Goal: Task Accomplishment & Management: Manage account settings

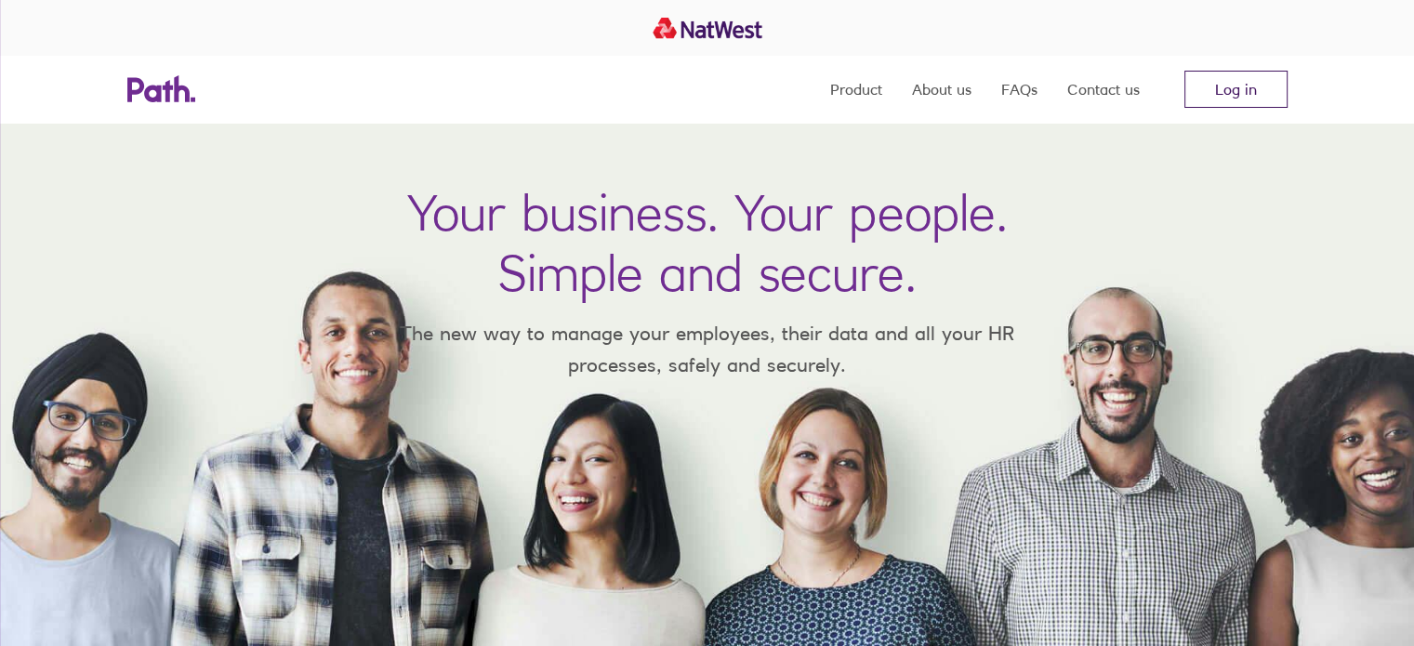
click at [1211, 92] on link "Log in" at bounding box center [1236, 89] width 103 height 37
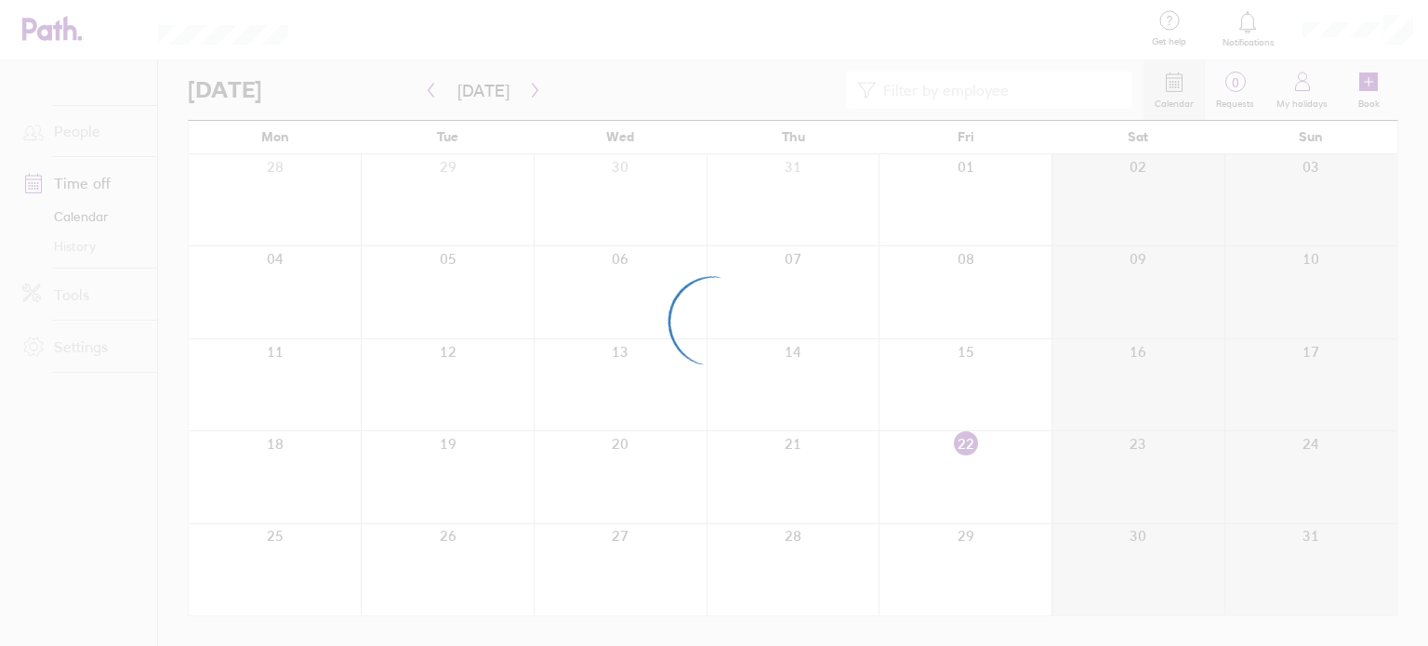
click at [1366, 85] on div at bounding box center [714, 323] width 1428 height 646
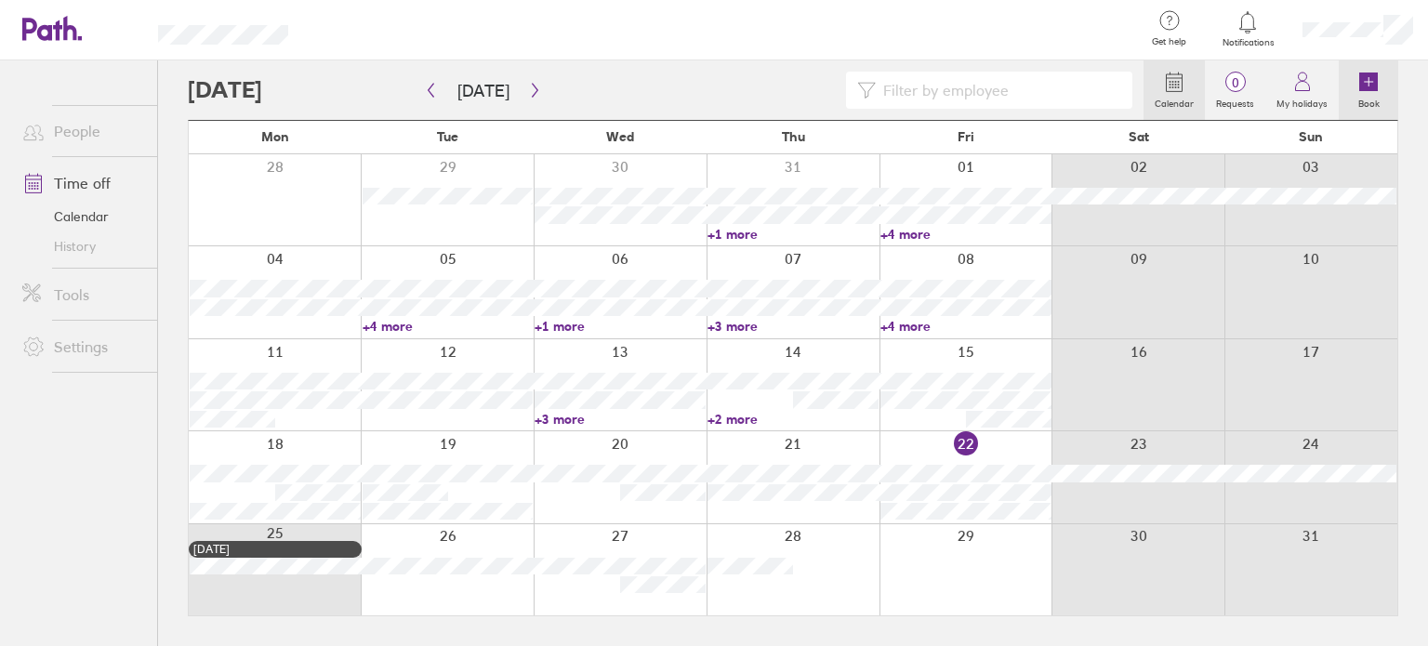
click at [1366, 85] on icon at bounding box center [1368, 82] width 19 height 19
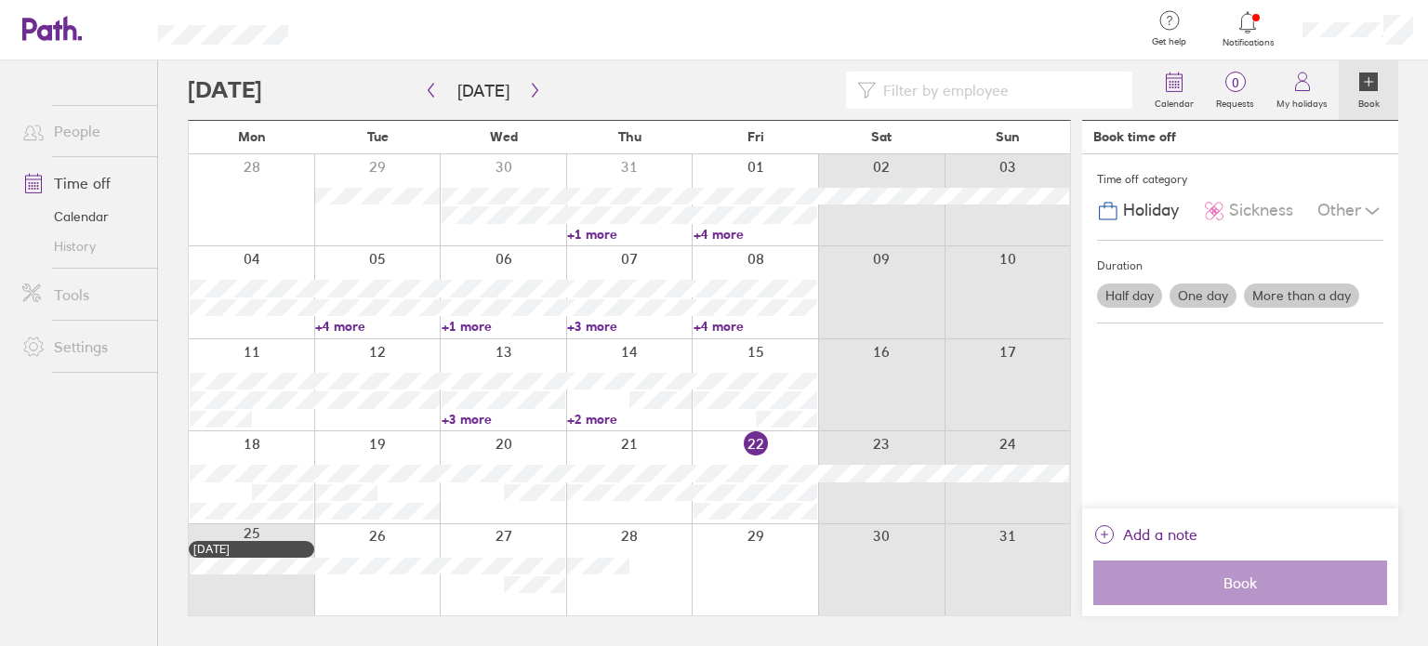
click at [1138, 297] on label "Half day" at bounding box center [1129, 296] width 65 height 24
click at [0, 0] on input "Half day" at bounding box center [0, 0] width 0 height 0
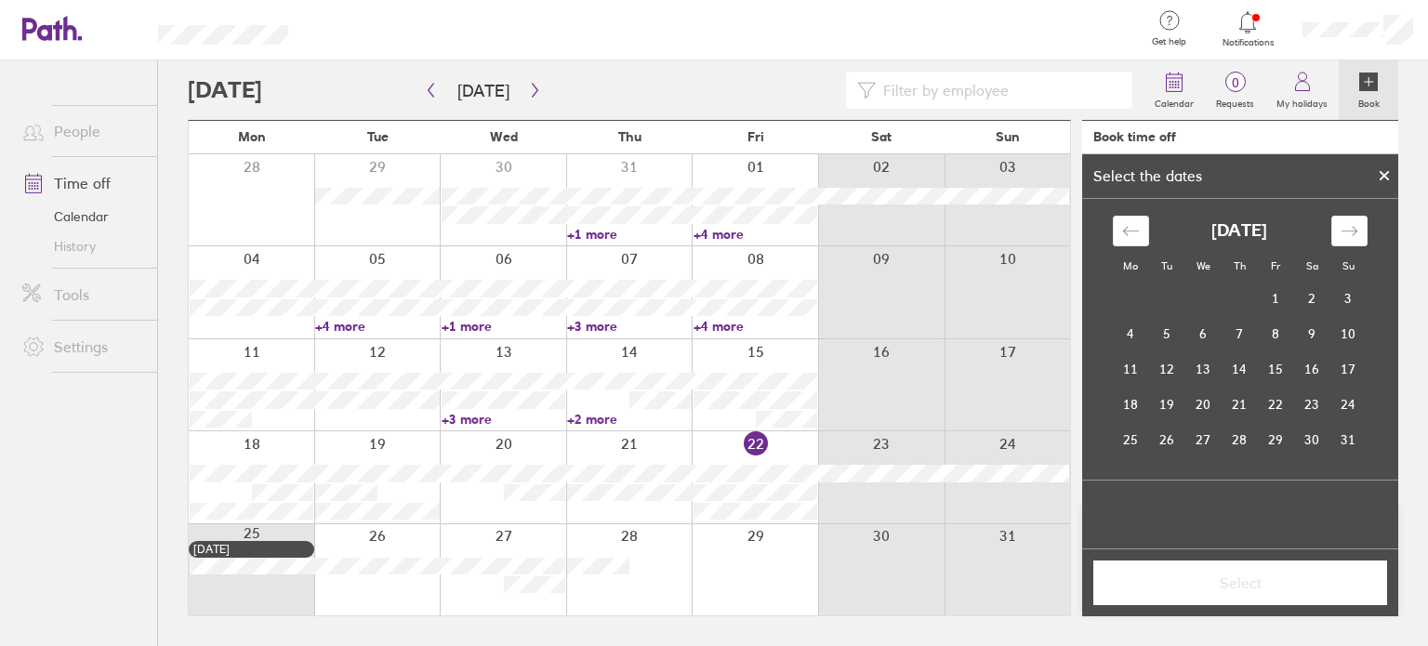
click at [1361, 82] on icon at bounding box center [1368, 82] width 19 height 19
click at [1382, 175] on icon at bounding box center [1384, 175] width 13 height 11
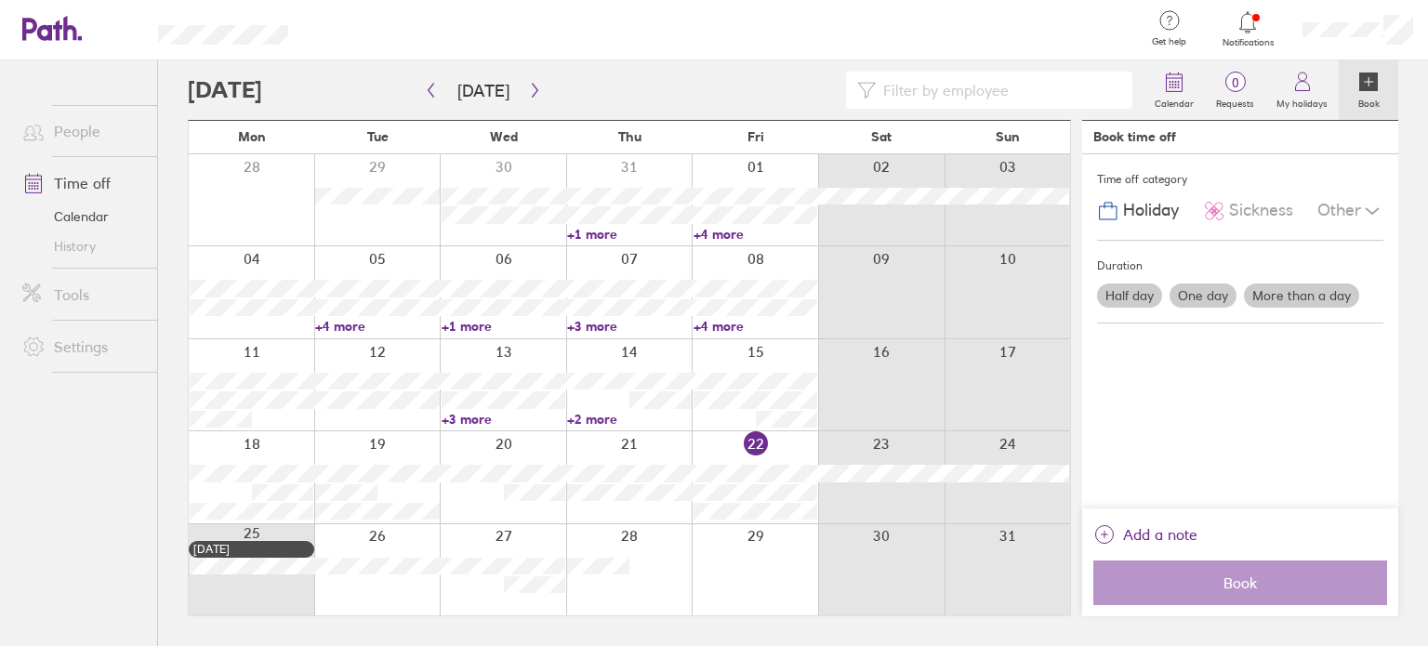
click at [1203, 293] on label "One day" at bounding box center [1203, 296] width 67 height 24
click at [0, 0] on input "One day" at bounding box center [0, 0] width 0 height 0
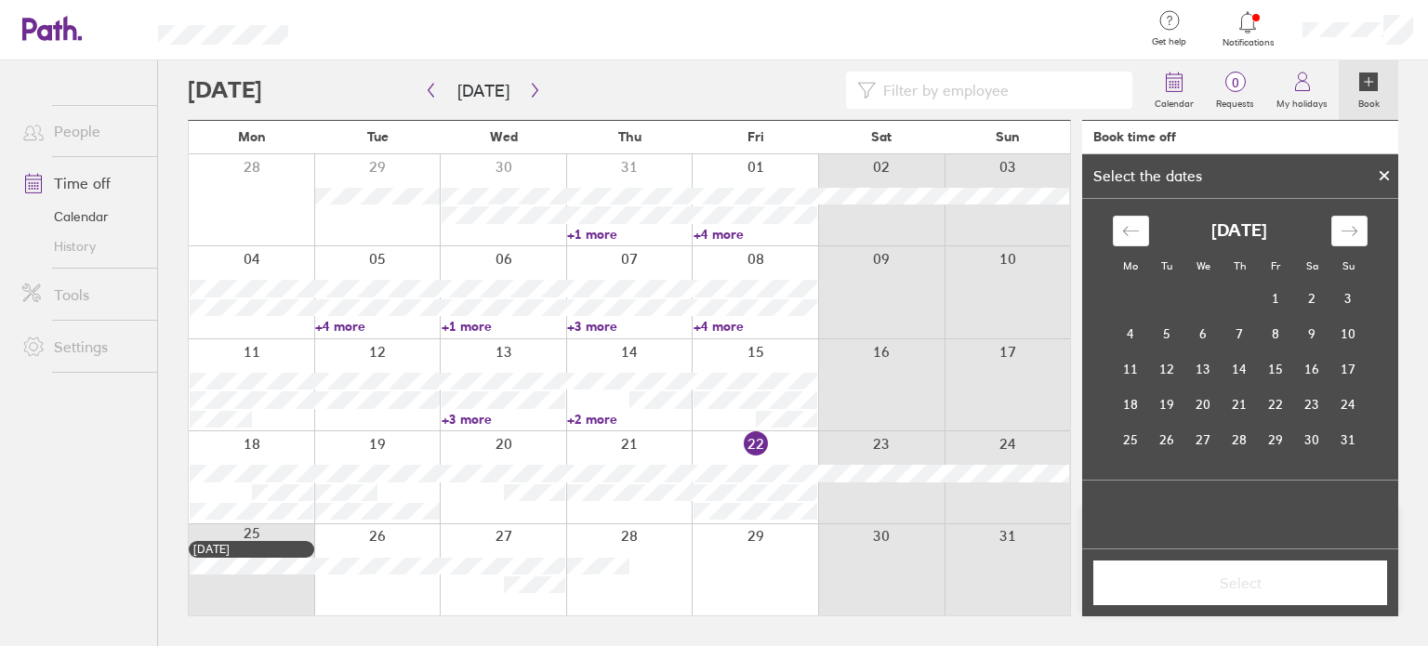
drag, startPoint x: 1398, startPoint y: 260, endPoint x: 1370, endPoint y: 149, distance: 115.2
click at [1370, 149] on div "Calendar 0 Requests My holidays Book Today August 2025 Mon Tue Wed Thu Fri Sat …" at bounding box center [793, 353] width 1270 height 586
click at [1208, 436] on td "27" at bounding box center [1204, 439] width 36 height 35
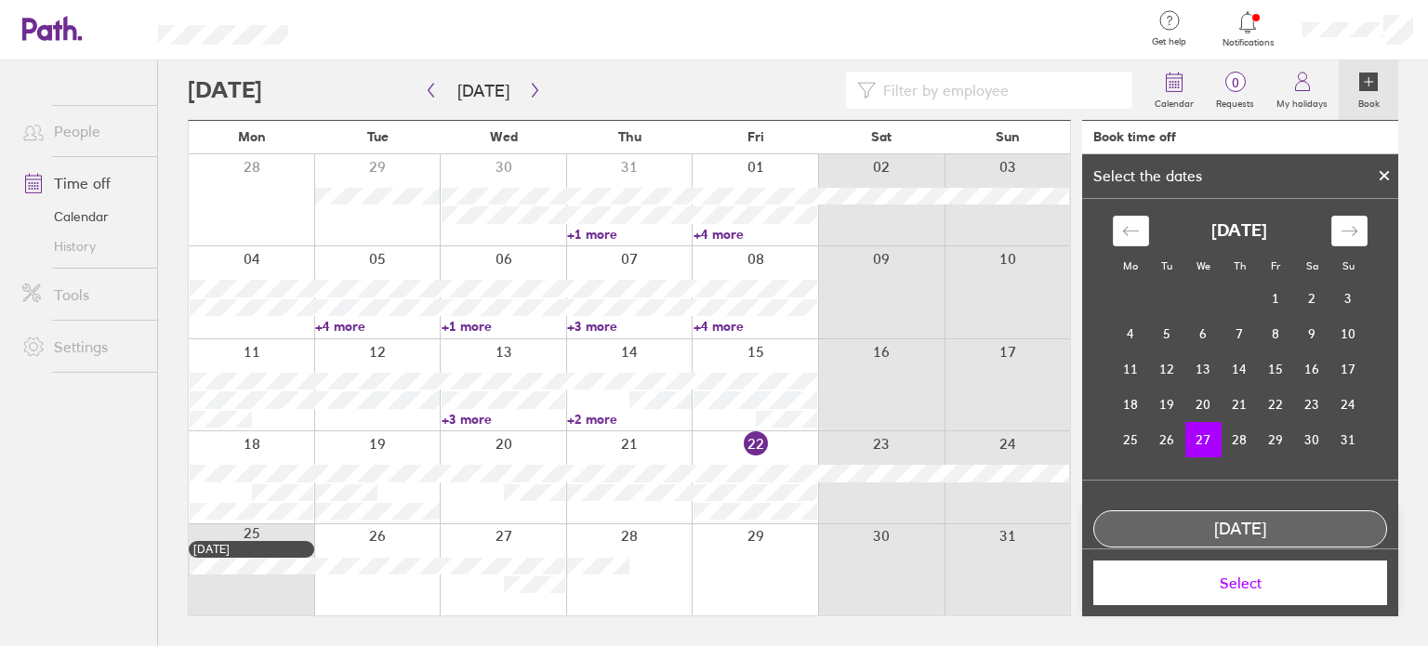
scroll to position [28, 0]
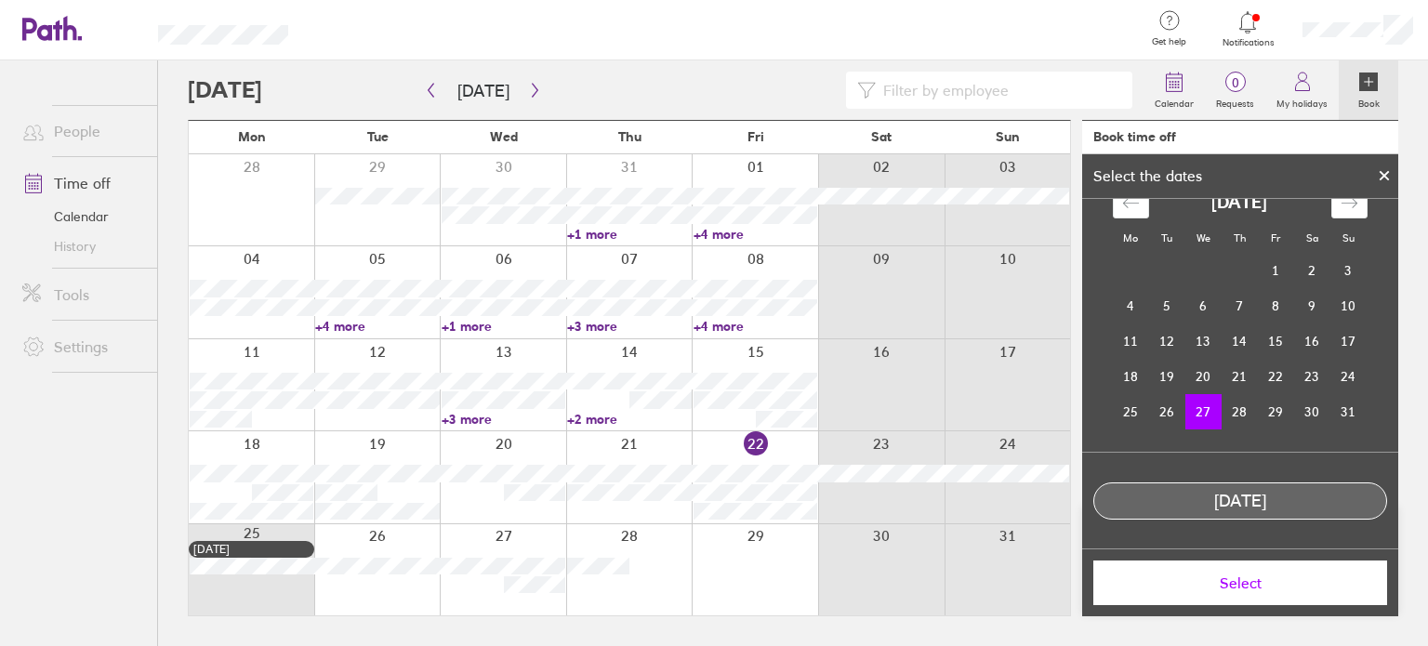
click at [1278, 580] on span "Select" at bounding box center [1240, 583] width 268 height 17
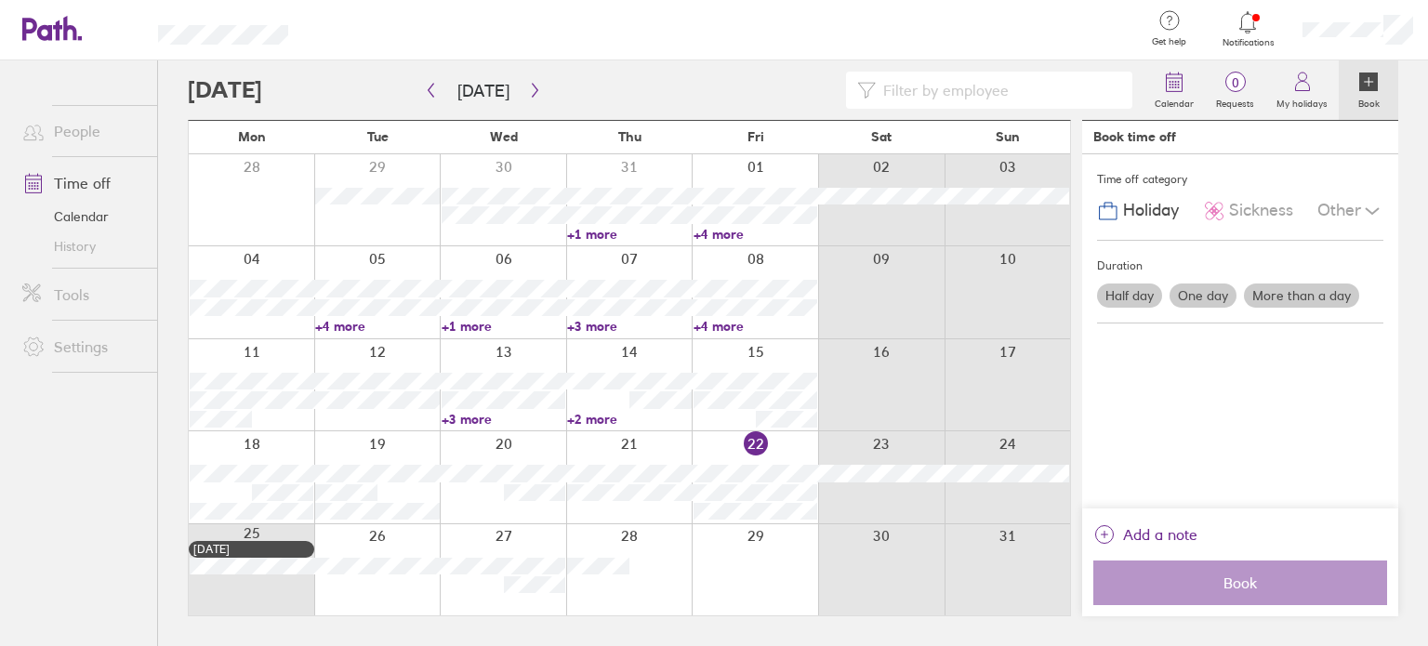
click at [1186, 292] on label "One day" at bounding box center [1203, 296] width 67 height 24
click at [0, 0] on input "One day" at bounding box center [0, 0] width 0 height 0
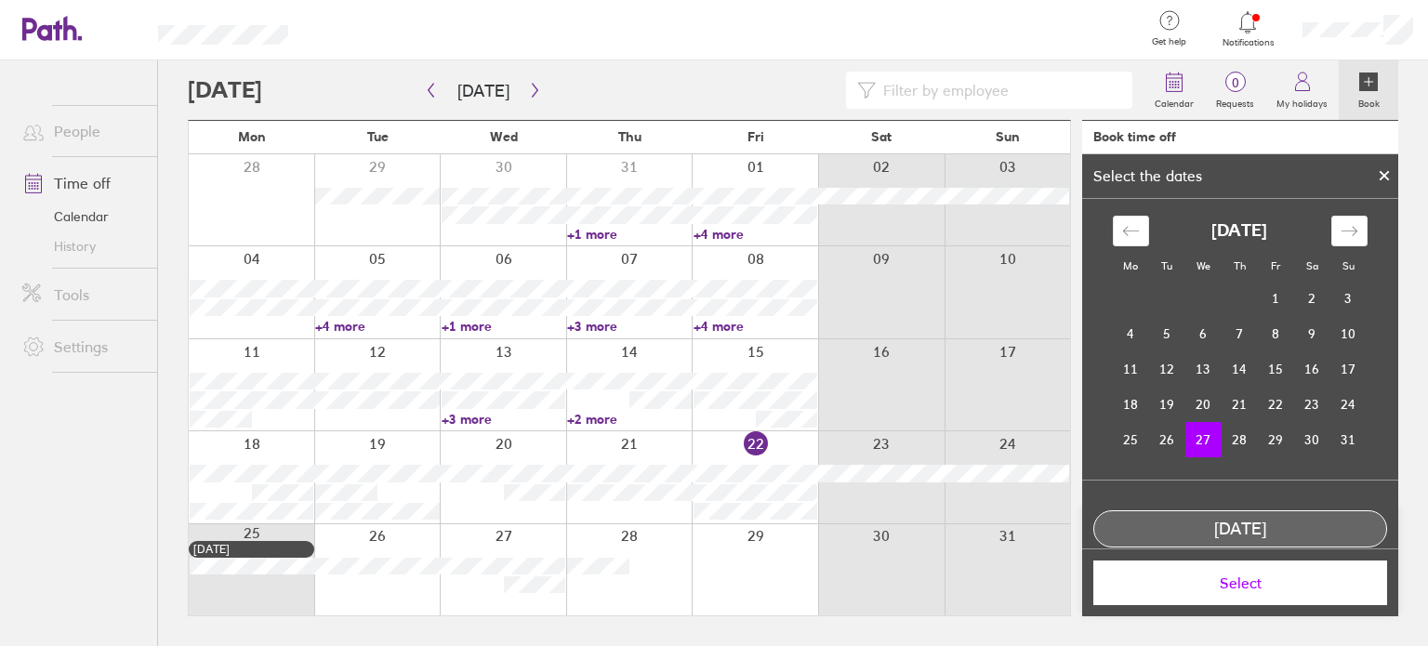
click at [1223, 568] on button "Select" at bounding box center [1240, 583] width 294 height 45
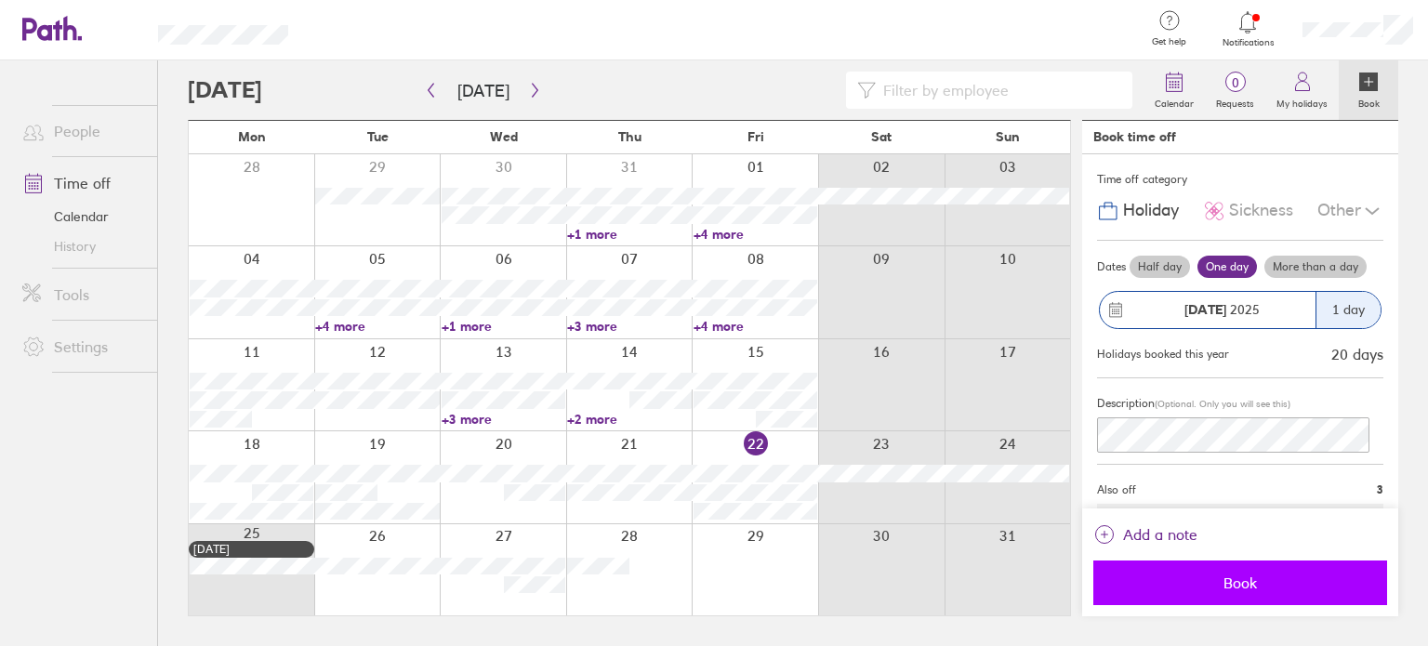
click at [1231, 571] on button "Book" at bounding box center [1240, 583] width 294 height 45
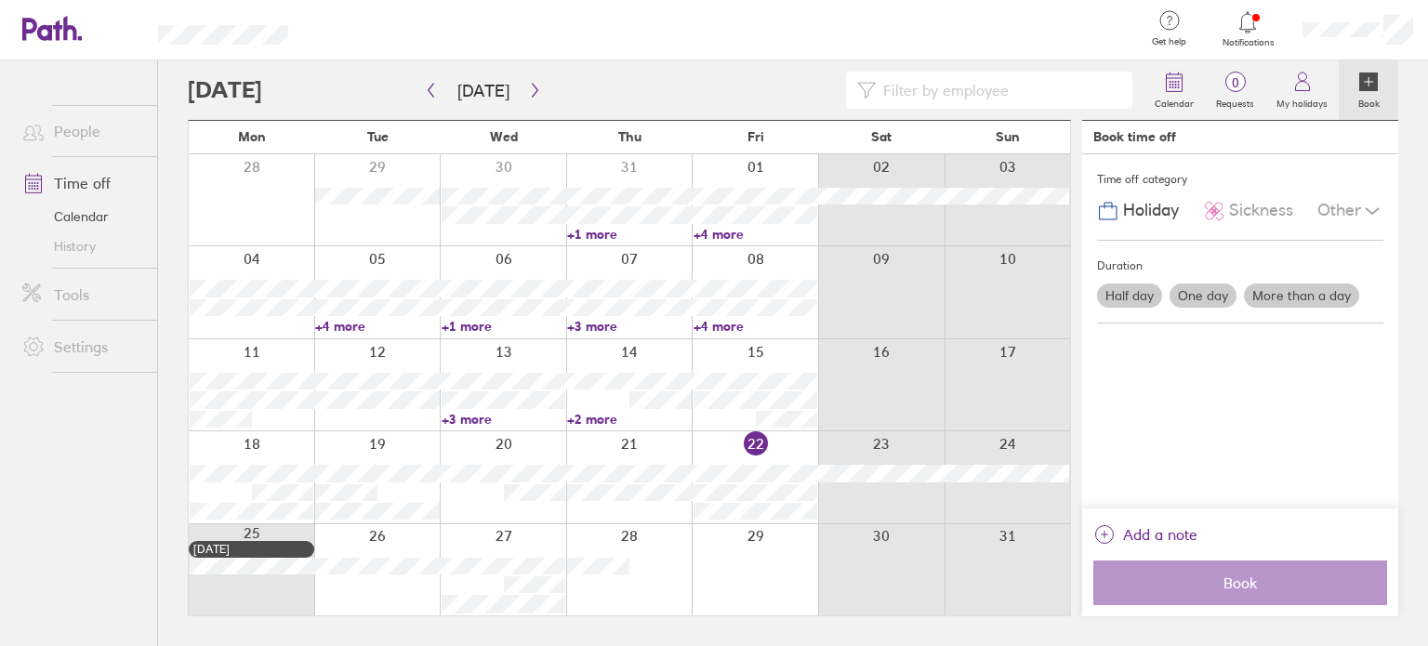
click at [1257, 41] on span "Notifications" at bounding box center [1248, 42] width 60 height 11
